Goal: Transaction & Acquisition: Purchase product/service

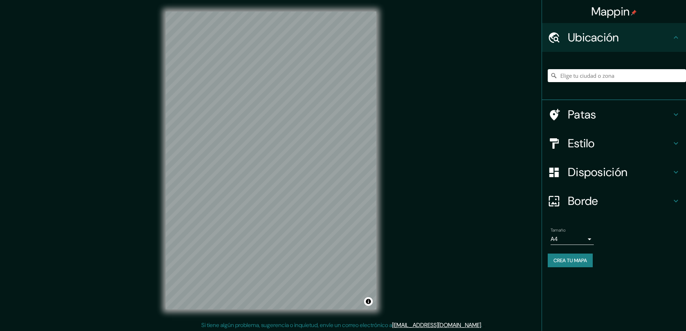
click at [595, 141] on font "Estilo" at bounding box center [581, 143] width 27 height 15
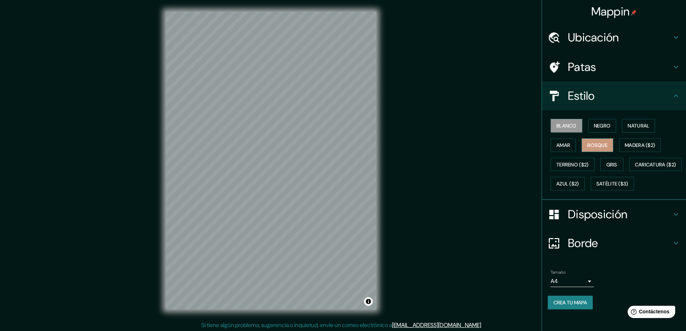
click at [596, 141] on font "Bosque" at bounding box center [598, 145] width 20 height 9
click at [635, 168] on font "Caricatura ($2)" at bounding box center [655, 164] width 41 height 6
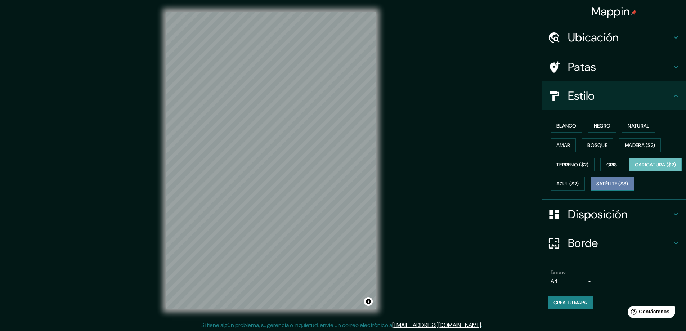
click at [597, 187] on font "Satélite ($3)" at bounding box center [613, 184] width 32 height 6
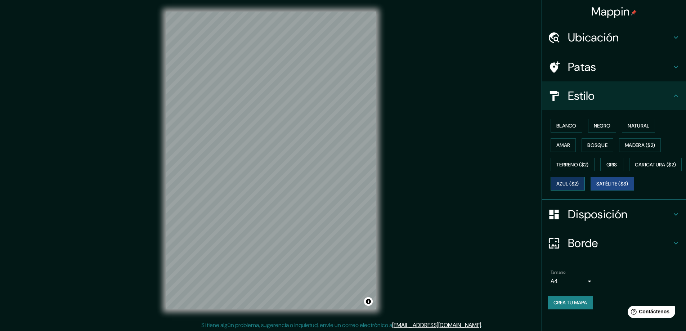
click at [579, 184] on font "Azul ($2)" at bounding box center [568, 184] width 23 height 6
click at [610, 163] on font "Gris" at bounding box center [612, 164] width 11 height 6
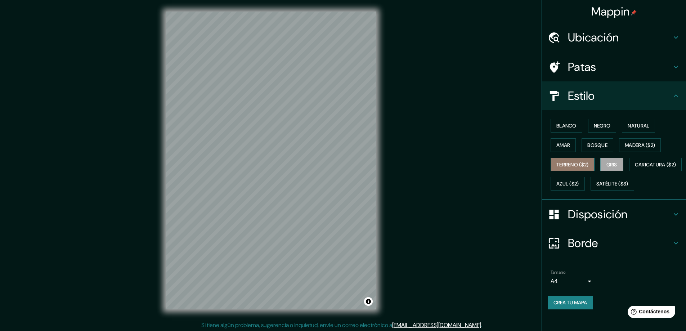
click at [569, 163] on font "Terreno ($2)" at bounding box center [573, 164] width 32 height 6
click at [635, 146] on font "Madera ($2)" at bounding box center [640, 145] width 30 height 6
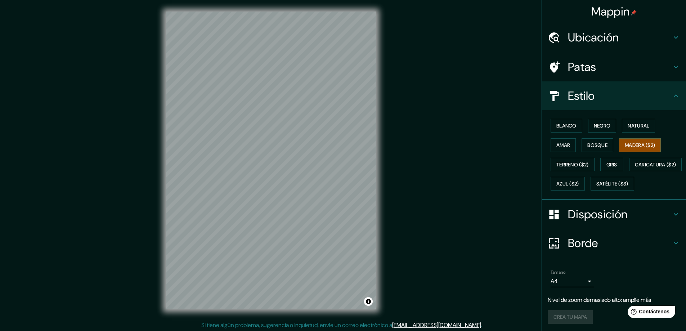
click at [467, 50] on div "Mappin Ubicación Patas Estilo Blanco Negro Natural Amar Bosque Madera ($2) Terr…" at bounding box center [343, 166] width 686 height 333
click at [516, 68] on div "Mappin Ubicación Patas Estilo Blanco Negro Natural Amar Bosque Madera ($2) Terr…" at bounding box center [343, 166] width 686 height 333
click at [433, 115] on div "Mappin Ubicación Patas Estilo Blanco Negro Natural Amar Bosque Madera ($2) Terr…" at bounding box center [343, 166] width 686 height 333
click at [384, 138] on div "© Mapbox © OpenStreetMap Improve this map" at bounding box center [271, 160] width 234 height 321
click at [608, 93] on h4 "Estilo" at bounding box center [620, 96] width 104 height 14
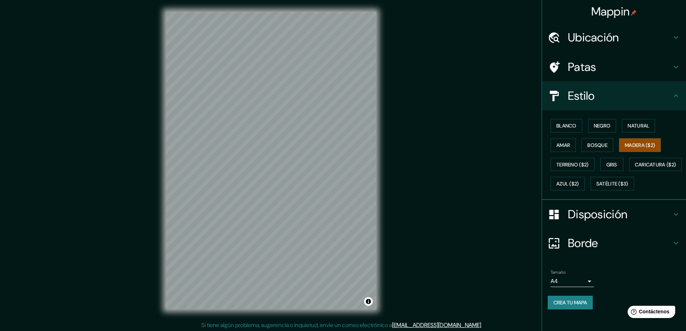
click at [597, 222] on font "Disposición" at bounding box center [597, 214] width 59 height 15
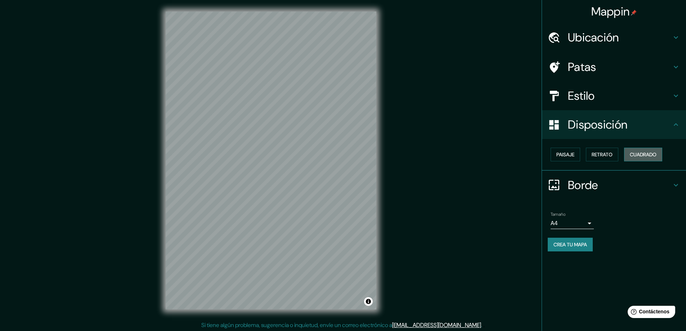
click at [640, 151] on font "Cuadrado" at bounding box center [643, 154] width 27 height 9
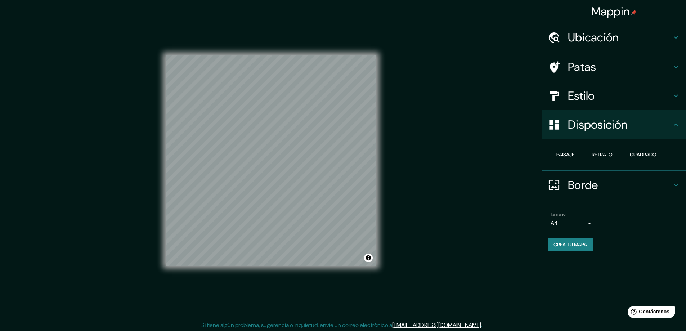
click at [578, 224] on body "Mappin Ubicación Patas Estilo Disposición Paisaje Retrato Cuadrado Borde Elige …" at bounding box center [343, 165] width 686 height 331
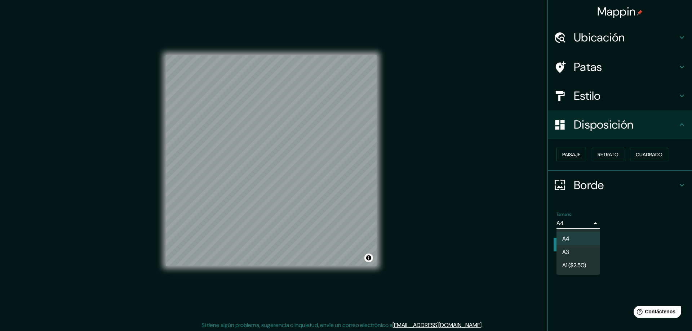
click at [575, 250] on li "A3" at bounding box center [577, 251] width 43 height 13
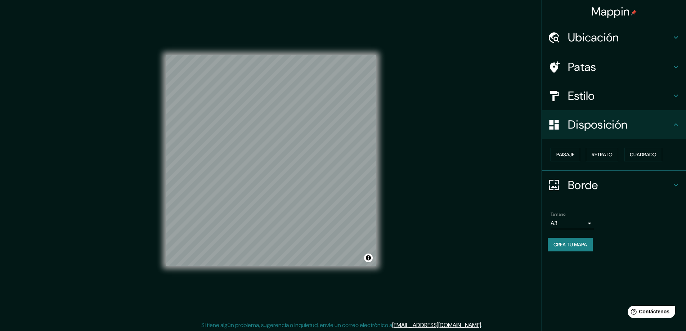
click at [600, 67] on h4 "Patas" at bounding box center [620, 67] width 104 height 14
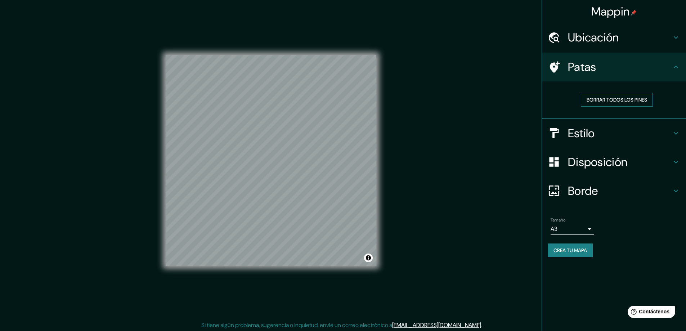
click at [604, 99] on font "Borrar todos los pines" at bounding box center [617, 100] width 61 height 6
click at [603, 99] on font "Borrar todos los pines" at bounding box center [617, 100] width 61 height 6
click at [609, 55] on div "Patas" at bounding box center [614, 67] width 144 height 29
click at [623, 42] on h4 "Ubicación" at bounding box center [620, 37] width 104 height 14
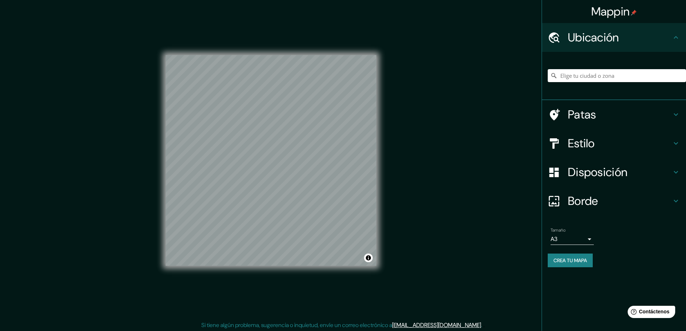
click at [612, 115] on h4 "Patas" at bounding box center [620, 114] width 104 height 14
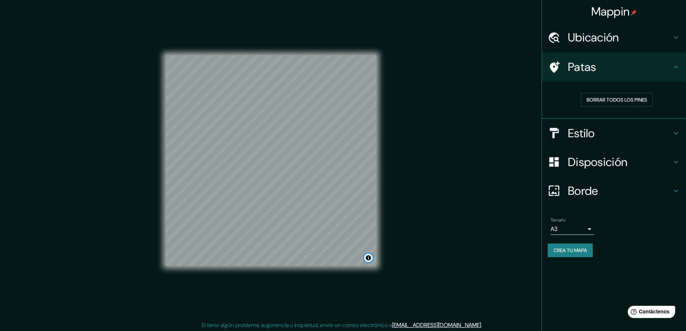
click at [368, 261] on button "Activar o desactivar atribución" at bounding box center [368, 258] width 9 height 9
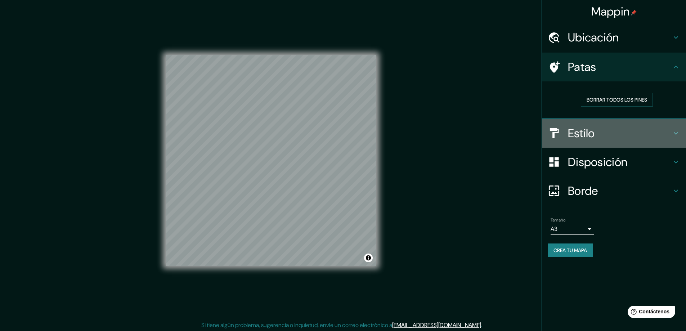
click at [572, 128] on font "Estilo" at bounding box center [581, 133] width 27 height 15
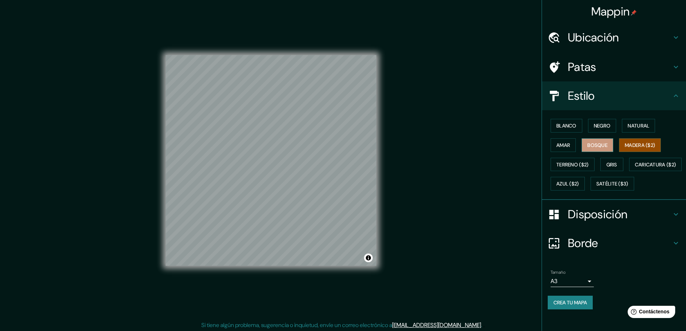
click at [593, 143] on font "Bosque" at bounding box center [598, 145] width 20 height 6
click at [628, 144] on font "Madera ($2)" at bounding box center [640, 145] width 30 height 6
click at [638, 124] on font "Natural" at bounding box center [639, 126] width 22 height 6
click at [599, 124] on font "Negro" at bounding box center [602, 126] width 17 height 6
click at [566, 126] on font "Blanco" at bounding box center [567, 126] width 20 height 6
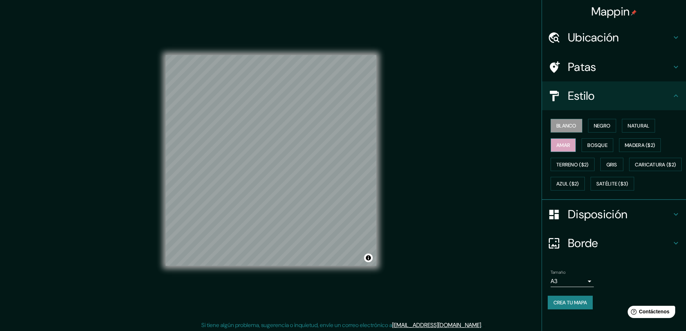
click at [557, 146] on font "Amar" at bounding box center [564, 145] width 14 height 6
click at [590, 146] on font "Bosque" at bounding box center [598, 145] width 20 height 6
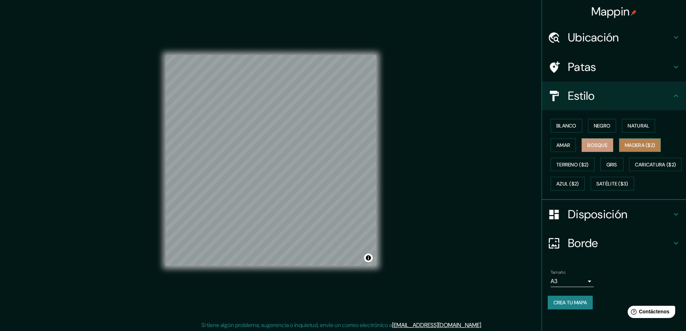
click at [625, 144] on font "Madera ($2)" at bounding box center [640, 145] width 30 height 6
click at [602, 146] on font "Bosque" at bounding box center [598, 145] width 20 height 6
click at [631, 144] on font "Madera ($2)" at bounding box center [640, 145] width 30 height 6
click at [575, 306] on font "Crea tu mapa" at bounding box center [571, 302] width 34 height 6
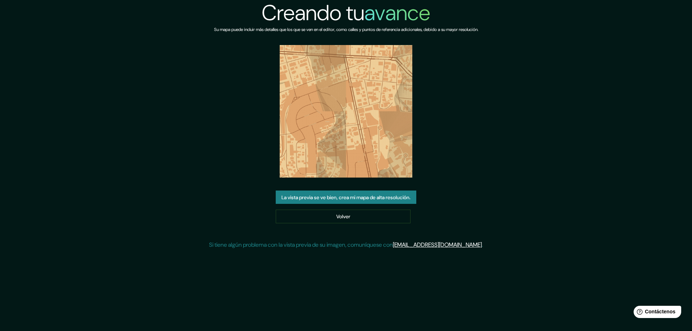
click at [381, 199] on font "La vista previa se ve bien, crea mi mapa de alta resolución." at bounding box center [345, 197] width 129 height 6
click at [346, 218] on font "Volver" at bounding box center [343, 217] width 14 height 6
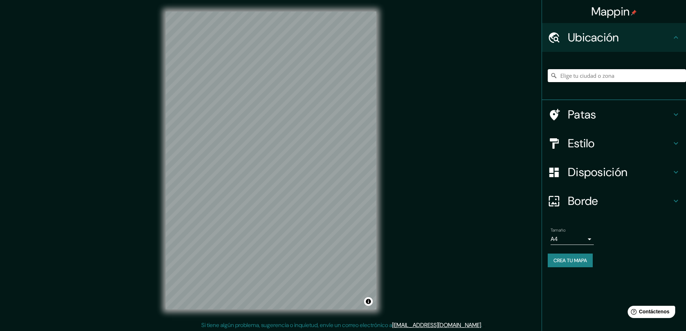
click at [578, 75] on input "Elige tu ciudad o zona" at bounding box center [617, 75] width 138 height 13
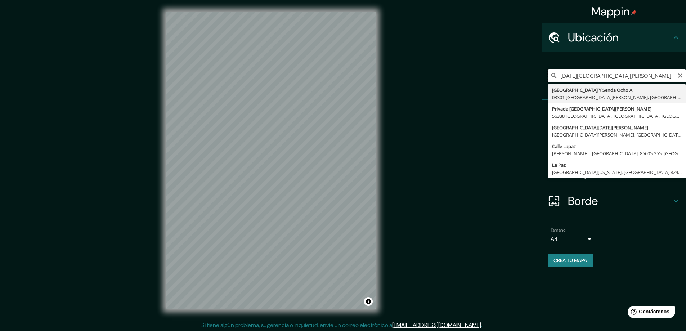
drag, startPoint x: 592, startPoint y: 74, endPoint x: 505, endPoint y: 80, distance: 87.4
click at [504, 80] on div "Mappin Ubicación SAN MIGUEL LA PAZ Avenida La Paz Y Senda Ocho A 03301 San Migu…" at bounding box center [343, 166] width 686 height 333
type input "Avenida Montenegro, Nuestra Señora de La Paz, Departamento de La Paz, Bolivia"
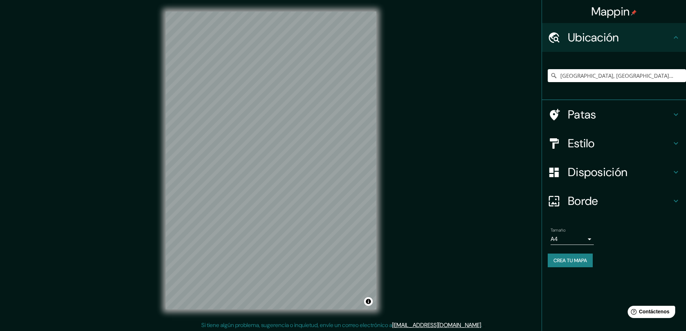
click at [588, 174] on font "Disposición" at bounding box center [597, 172] width 59 height 15
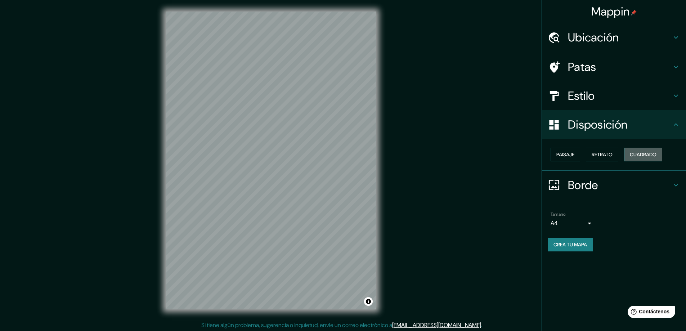
click at [639, 153] on font "Cuadrado" at bounding box center [643, 154] width 27 height 6
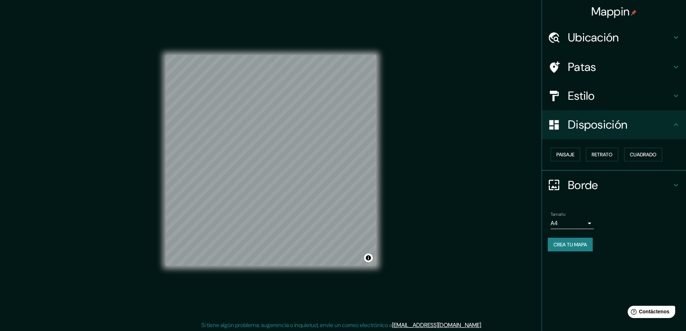
click at [609, 97] on h4 "Estilo" at bounding box center [620, 96] width 104 height 14
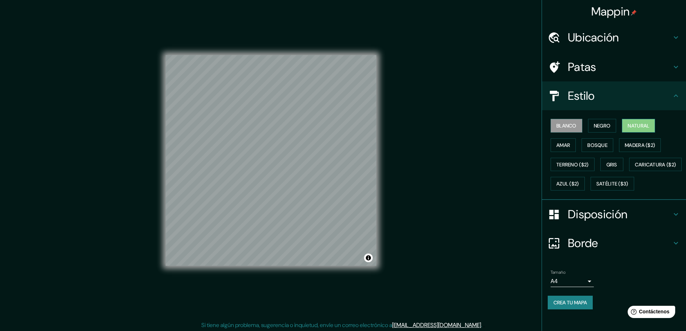
click at [631, 124] on font "Natural" at bounding box center [639, 126] width 22 height 6
click at [598, 141] on font "Bosque" at bounding box center [598, 145] width 20 height 9
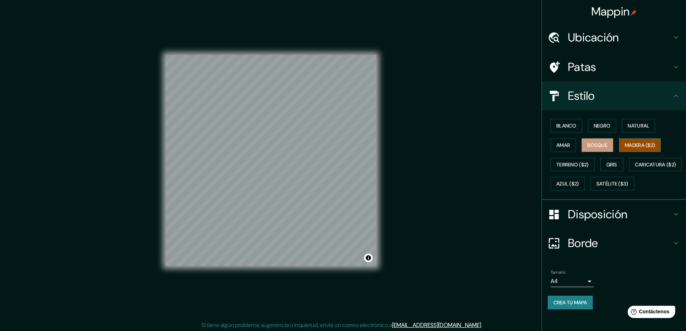
click at [628, 141] on font "Madera ($2)" at bounding box center [640, 145] width 30 height 9
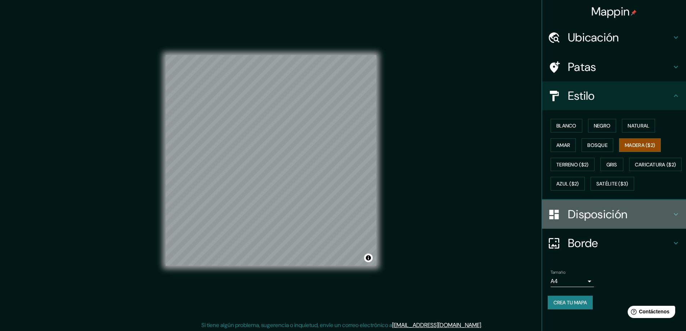
click at [572, 222] on font "Disposición" at bounding box center [597, 214] width 59 height 15
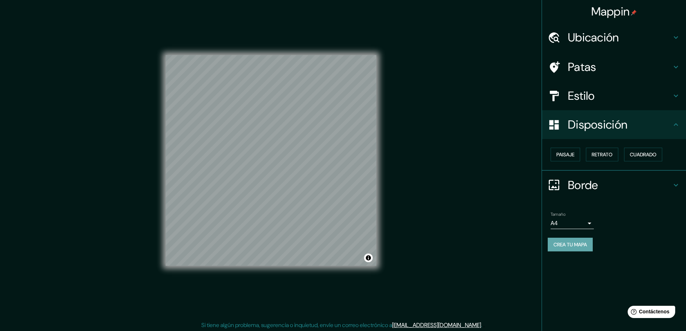
click at [572, 244] on font "Crea tu mapa" at bounding box center [571, 244] width 34 height 6
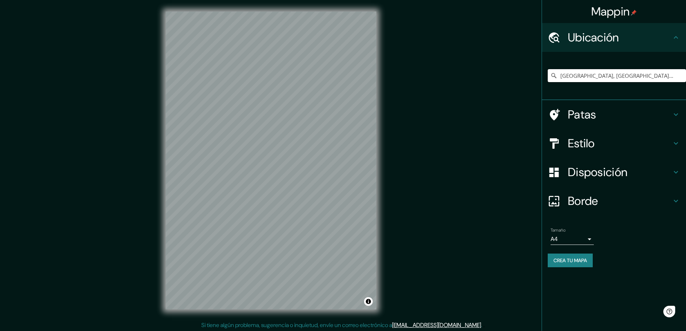
click at [638, 72] on input "[GEOGRAPHIC_DATA], [GEOGRAPHIC_DATA], [GEOGRAPHIC_DATA], [GEOGRAPHIC_DATA]" at bounding box center [617, 75] width 138 height 13
click at [675, 74] on input "Avenida Montenegro, Nuestra Señora de La Paz, Departamento de La Paz, Bolivia" at bounding box center [617, 75] width 138 height 13
drag, startPoint x: 641, startPoint y: 75, endPoint x: 514, endPoint y: 80, distance: 126.6
click at [514, 80] on div "Mappin Ubicación Avenida Montenegro, Nuestra Señora de La Paz, Departamento de …" at bounding box center [343, 166] width 686 height 333
click at [630, 75] on input "Avenida Montenegro, Nuestra Señora de La Paz, Departamento de La Paz, Bolivia" at bounding box center [617, 75] width 138 height 13
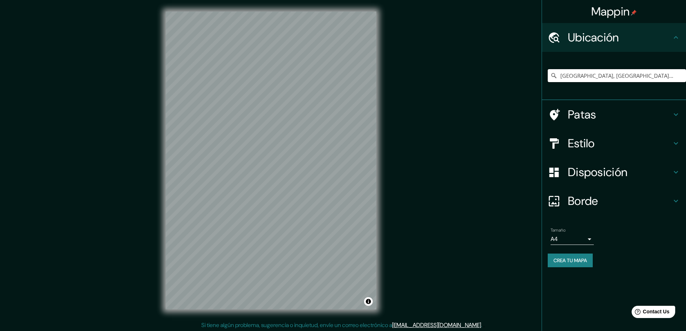
scroll to position [0, 91]
drag, startPoint x: 630, startPoint y: 77, endPoint x: 677, endPoint y: 79, distance: 47.6
click at [686, 72] on html "Mappin Ubicación Avenida Montenegro, Nuestra Señora de La Paz, Departamento de …" at bounding box center [343, 165] width 686 height 331
click at [676, 77] on input "Avenida Montenegro, Nuestra Señora de La Paz, Departamento de La Paz, Bolivia" at bounding box center [617, 75] width 138 height 13
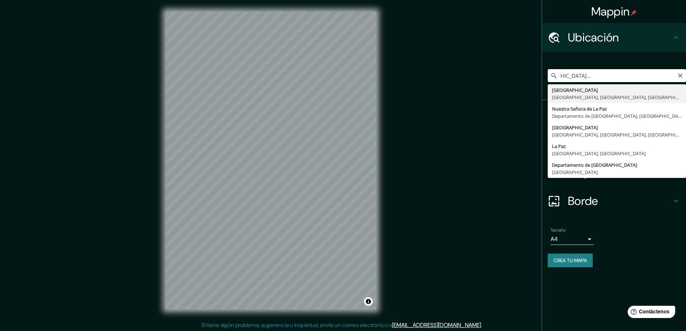
scroll to position [0, 81]
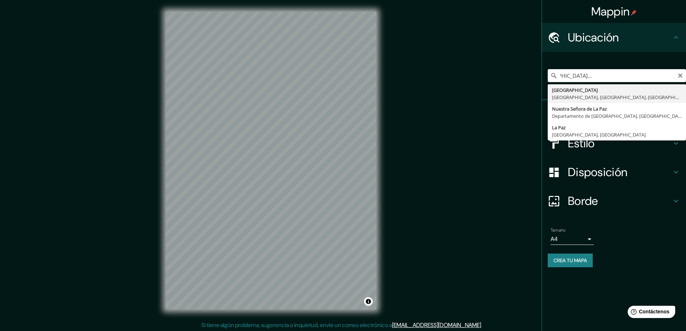
type input "Avenida Montenegro, Nuestra Señora de La Paz, Departamento de La Paz, Bolivia"
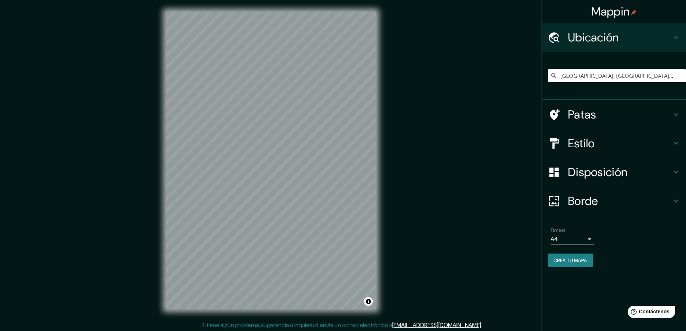
drag, startPoint x: 396, startPoint y: 123, endPoint x: 586, endPoint y: 145, distance: 190.9
click at [586, 145] on font "Estilo" at bounding box center [581, 143] width 27 height 15
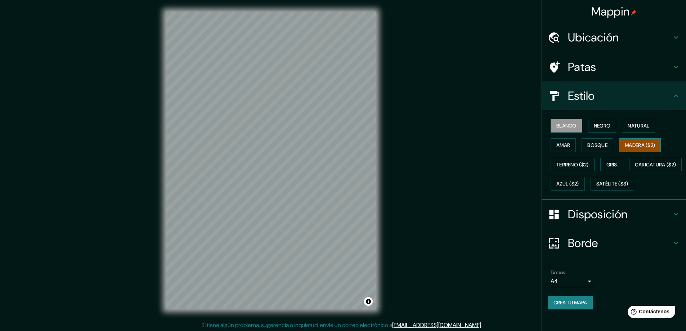
click at [634, 142] on font "Madera ($2)" at bounding box center [640, 145] width 30 height 6
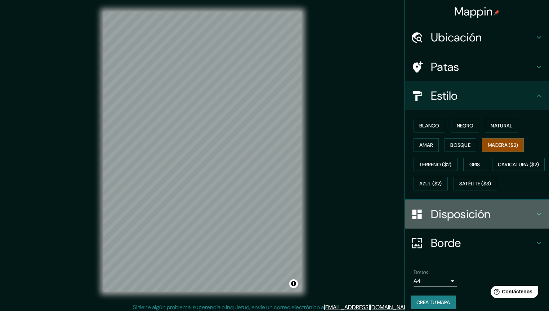
click at [465, 222] on font "Disposición" at bounding box center [460, 214] width 59 height 15
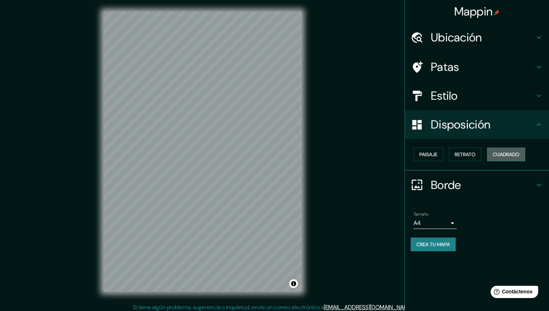
click at [511, 154] on font "Cuadrado" at bounding box center [506, 154] width 27 height 6
